Goal: Task Accomplishment & Management: Manage account settings

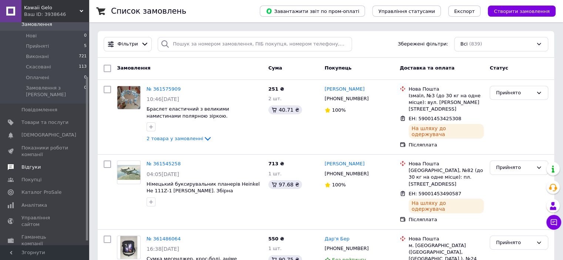
scroll to position [74, 0]
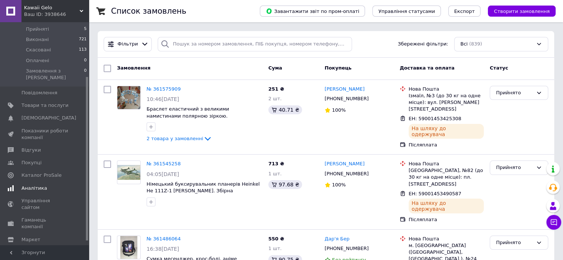
click at [34, 185] on span "Аналітика" at bounding box center [34, 188] width 26 height 7
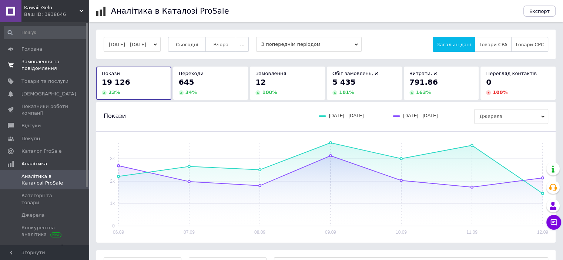
click at [37, 67] on span "Замовлення та повідомлення" at bounding box center [44, 64] width 47 height 13
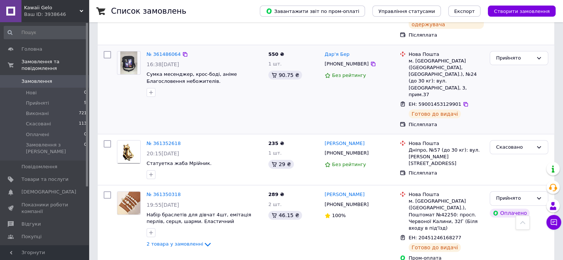
scroll to position [185, 0]
click at [35, 78] on span "Замовлення" at bounding box center [36, 81] width 31 height 7
